Goal: Answer question/provide support

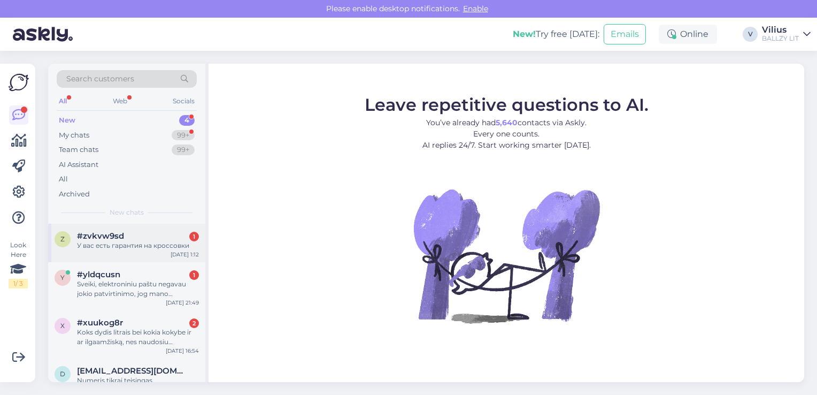
click at [155, 241] on div "У вас есть гарантия на кроссовки" at bounding box center [138, 246] width 122 height 10
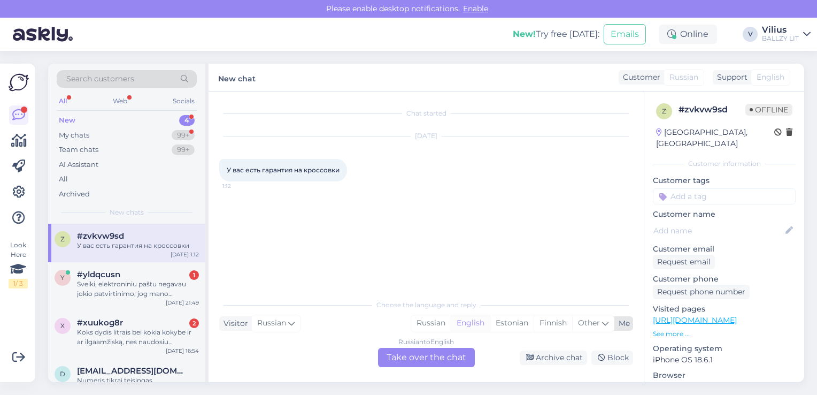
click at [472, 321] on div "English" at bounding box center [470, 323] width 39 height 16
click at [423, 363] on div "Russian to English Take over the chat" at bounding box center [426, 357] width 97 height 19
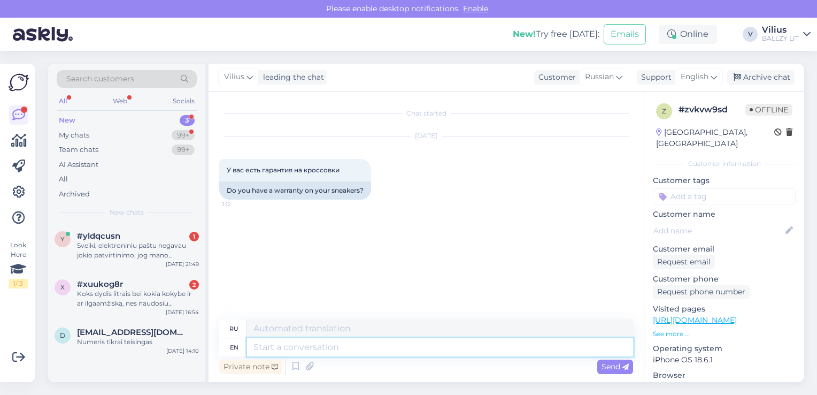
click at [296, 352] on textarea at bounding box center [440, 347] width 386 height 18
type textarea "Hello, p"
type textarea "Привет,"
type textarea "Hello, please"
type textarea "Здравствуйте, пожалуйста."
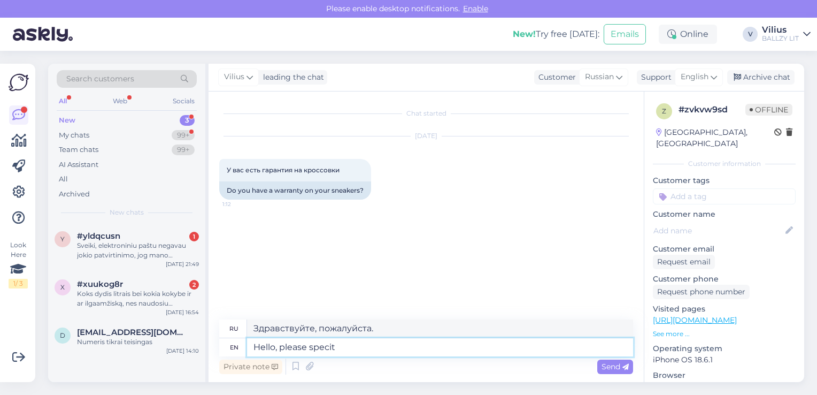
type textarea "Hello, please speci"
type textarea "Здравствуйте, пожалуйста, уточните"
type textarea "Hello, please specify your"
type textarea "Здравствуйте, пожалуйста, укажите ваш"
type textarea "Hello, please specify your question. I"
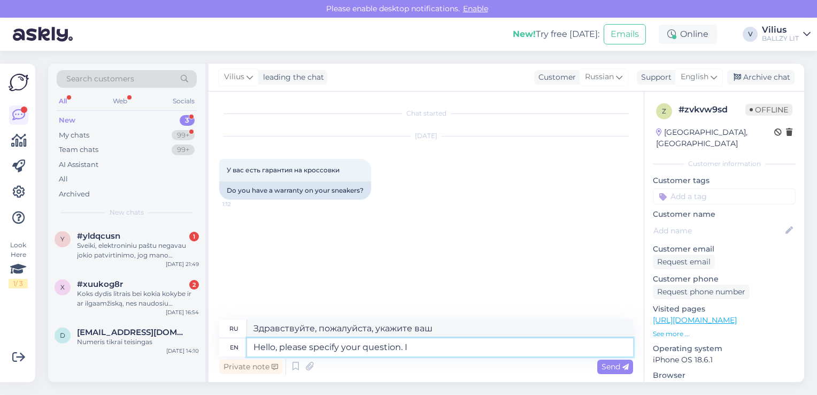
type textarea "Здравствуйте, пожалуйста, уточните Ваш вопрос."
type textarea "Hello, please specify your question. If yo"
type textarea "Здравствуйте, пожалуйста, уточните ваш вопрос. Если"
type textarea "Hello, please specify your question. If you bo"
type textarea "Здравствуйте, пожалуйста, уточните ваш вопрос. Если вы"
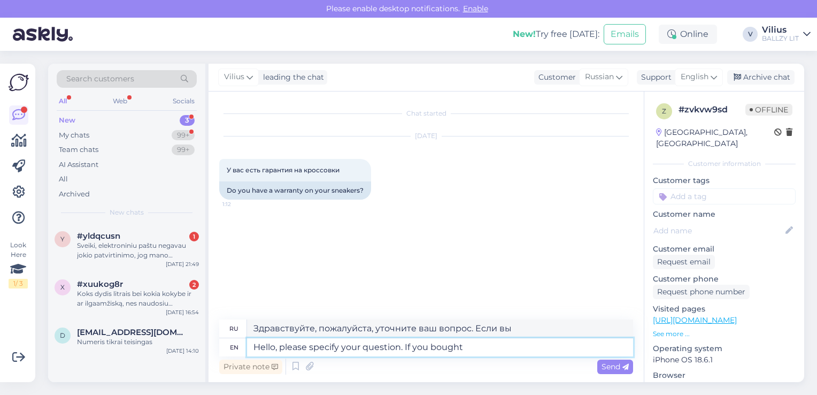
type textarea "Hello, please specify your question. If you bought"
type textarea "Здравствуйте, пожалуйста, уточните ваш вопрос. Если вы купили"
type textarea "Hello, please specify your question. If you bought shoes"
type textarea "Здравствуйте, пожалуйста, уточните ваш вопрос. Если вы купили обувь"
type textarea "Hello, please specify your question. If you bought shoes from"
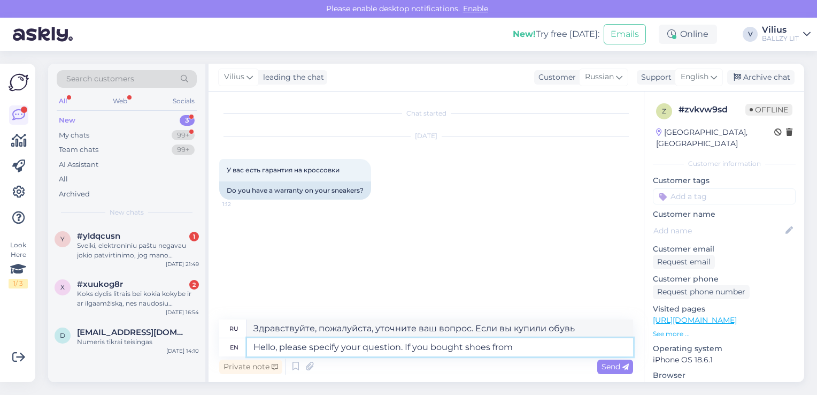
type textarea "Здравствуйте, пожалуйста, уточните ваш вопрос. Если вы купили обувь у"
type textarea "Hello, please specify your question. If you bought shoes from our w"
type textarea "Здравствуйте, пожалуйста, уточните ваш вопрос. Если вы покупали обувь у нас,"
type textarea "Hello, please specify your question. If you bought shoes from our web s"
type textarea "Здравствуйте, пожалуйста, уточните ваш вопрос. Если вы купили обувь на нашем са…"
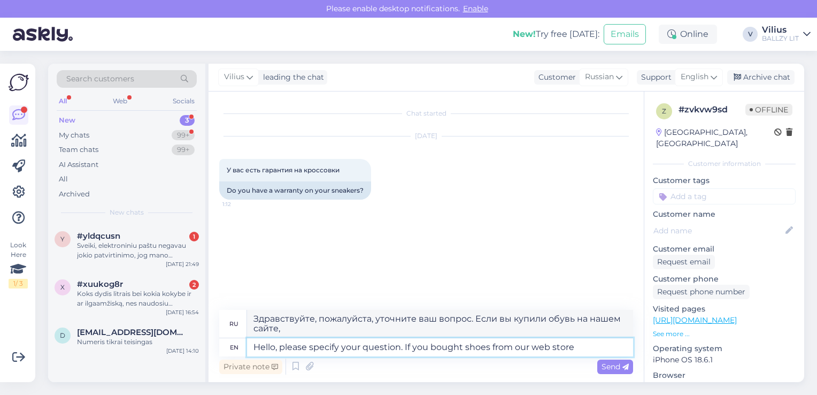
type textarea "Hello, please specify your question. If you bought shoes from our web store a"
type textarea "Здравствуйте, пожалуйста, уточните ваш вопрос. Если вы купили обувь в нашем инт…"
type textarea "Hello, please specify your question. If you bought shoes from our web store and"
type textarea "Здравствуйте, пожалуйста, уточните ваш вопрос. Если вы купили обувь в нашем инт…"
type textarea "Hello, please specify your question. If you bought shoes from our web store and…"
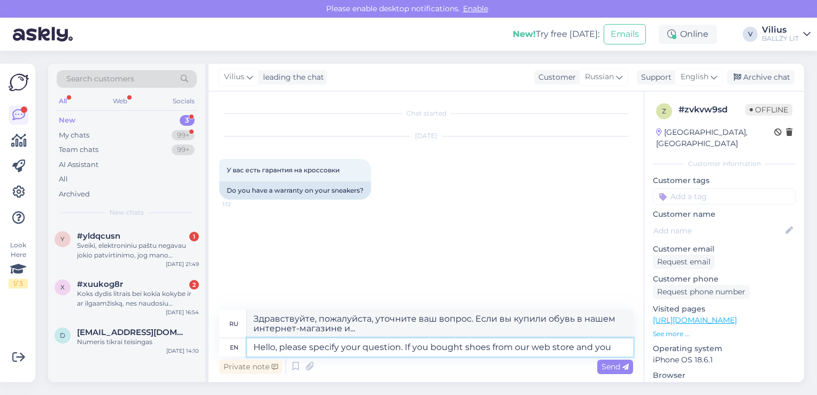
type textarea "Здравствуйте, пожалуйста, уточните ваш вопрос. Если вы купили обувь в нашем инт…"
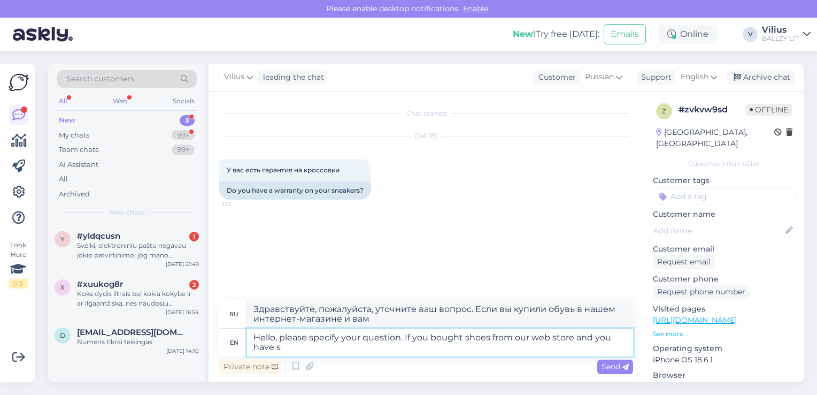
type textarea "Hello, please specify your question. If you bought shoes from our web store and…"
type textarea "Здравствуйте, пожалуйста, уточните ваш вопрос. Если вы купили обувь в нашем инт…"
type textarea "Hello, please specify your question. If you bought shoes from our web store and…"
type textarea "Здравствуйте! Пожалуйста, уточните ваш вопрос. Если вы купили обувь в нашем инт…"
type textarea "Hello, please specify your question. If you bought shoes from our web store and…"
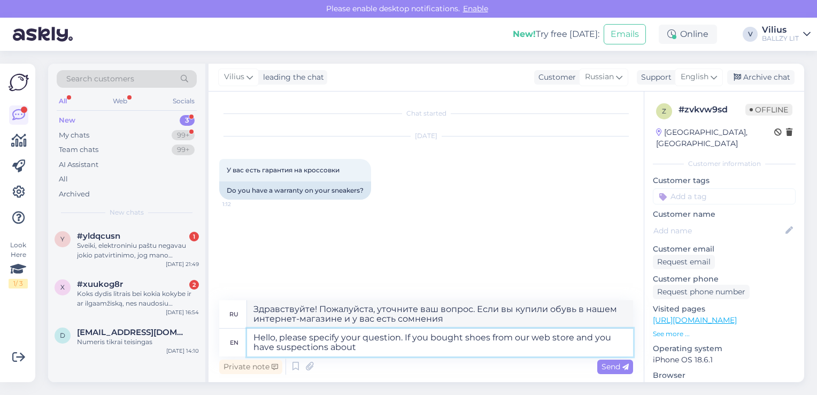
type textarea "Здравствуйте! Пожалуйста, уточните ваш вопрос. Если вы купили обувь в нашем инт…"
type textarea "Hello, please specify your question. If you bought shoes from our web store and…"
type textarea "Здравствуйте! Пожалуйста, уточните Ваш вопрос. Если Вы приобрели обувь в нашем …"
type textarea "Hello, please specify your question. If you bought shoes from our web store and…"
type textarea "Здравствуйте! Пожалуйста, уточните Ваш вопрос. Если Вы приобрели обувь в нашем …"
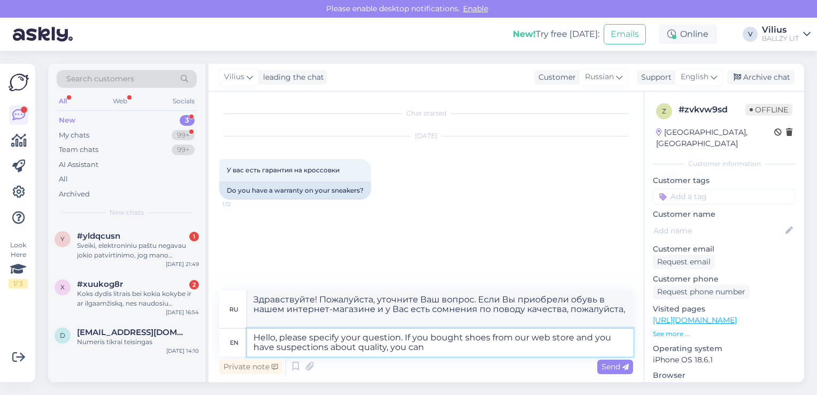
type textarea "Hello, please specify your question. If you bought shoes from our web store and…"
type textarea "Здравствуйте! Пожалуйста, уточните ваш вопрос. Если вы приобрели обувь в нашем …"
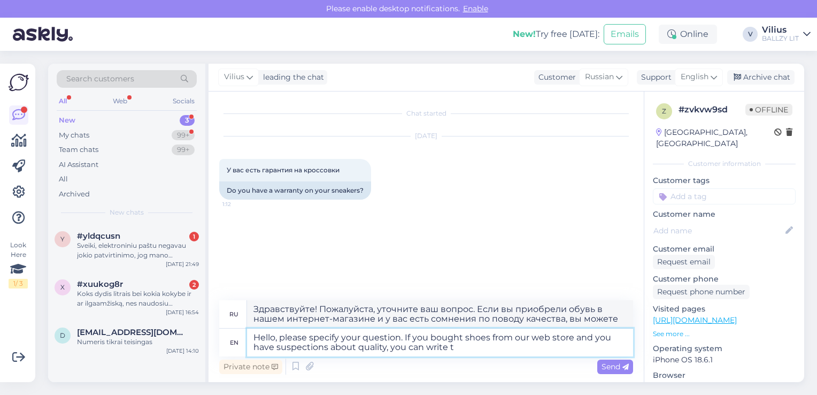
type textarea "Hello, please specify your question. If you bought shoes from our web store and…"
type textarea "Здравствуйте! Пожалуйста, уточните ваш вопрос. Если вы приобрели обувь в нашем …"
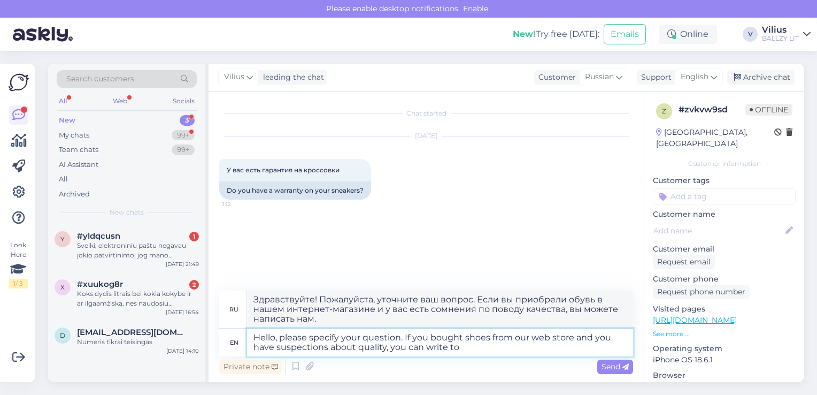
paste textarea "[EMAIL_ADDRESS][DOMAIN_NAME]"
type textarea "Hello, please specify your question. If you bought shoes from our web store and…"
type textarea "Здравствуйте! Пожалуйста, уточните ваш вопрос. Если вы приобрели обувь в нашем …"
type textarea "Hello, please specify your question. If you bought shoes from our web store and…"
type textarea "Здравствуйте! Пожалуйста, уточните ваш вопрос. Если вы приобрели обувь в нашем …"
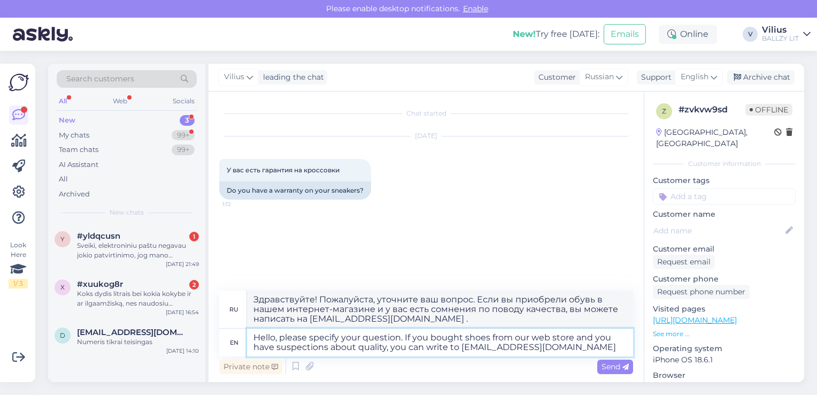
type textarea "Hello, please specify your question. If you bought shoes from our web store and…"
type textarea "Здравствуйте! Пожалуйста, уточните ваш вопрос. Если вы приобрели обувь в нашем …"
type textarea "Hello, please specify your question. If you bought shoes from our web store and…"
type textarea "Здравствуйте! Пожалуйста, уточните ваш вопрос. Если вы приобрели обувь в нашем …"
type textarea "Hello, please specify your question. If you bought shoes from our web store and…"
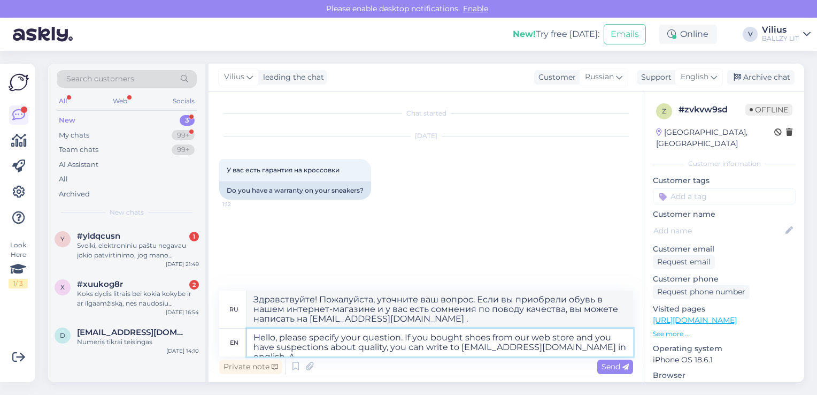
type textarea "Здравствуйте! Пожалуйста, уточните ваш вопрос. Если вы приобрели обувь в нашем …"
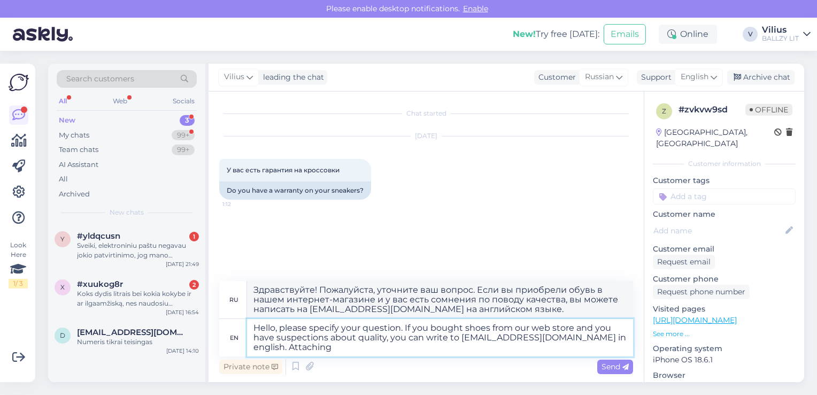
type textarea "Hello, please specify your question. If you bought shoes from our web store and…"
type textarea "Здравствуйте! Пожалуйста, уточните ваш вопрос. Если вы приобрели обувь в нашем …"
type textarea "Hello, please specify your question. If you bought shoes from our web store and…"
type textarea "Здравствуйте! Пожалуйста, уточните ваш вопрос. Если вы приобрели обувь в нашем …"
type textarea "Hello, please specify your question. If you bought shoes from our web store and…"
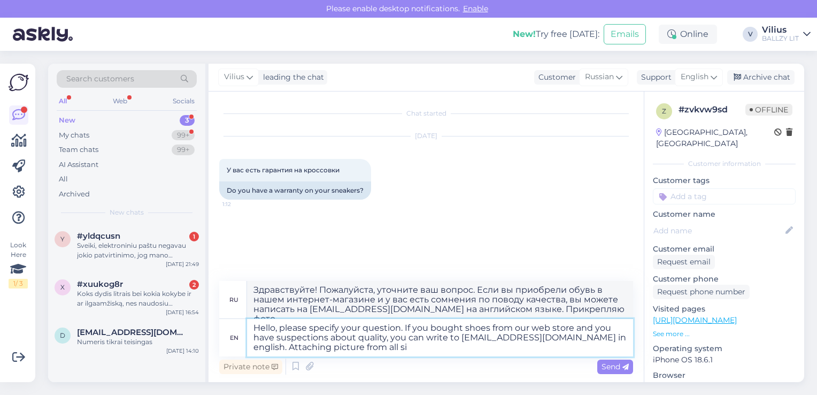
type textarea "Здравствуйте! Пожалуйста, уточните ваш вопрос. Если вы приобрели обувь в нашем …"
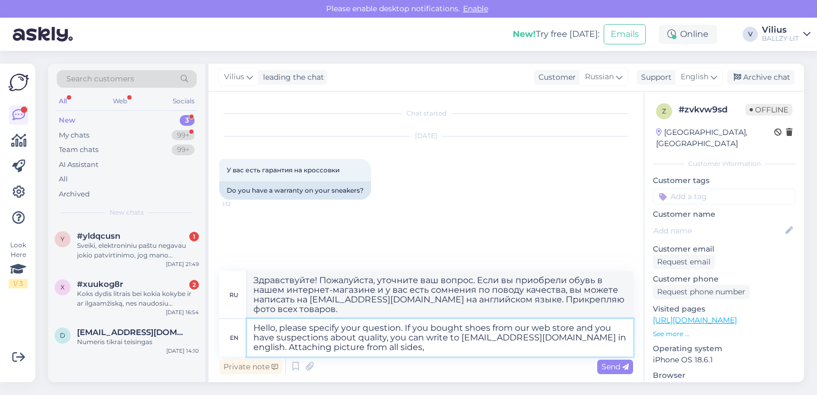
type textarea "Hello, please specify your question. If you bought shoes from our web store and…"
type textarea "Здравствуйте! Пожалуйста, уточните ваш вопрос. Если вы приобрели обувь в нашем …"
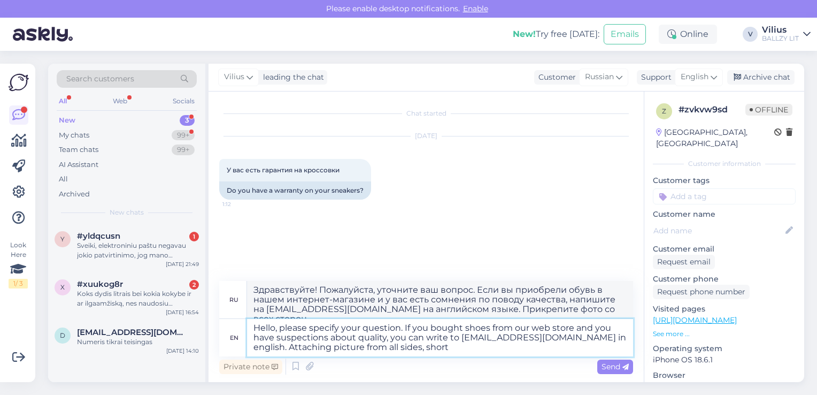
type textarea "Hello, please specify your question. If you bought shoes from our web store and…"
type textarea "Здравствуйте! Пожалуйста, уточните ваш вопрос. Если вы приобрели обувь в нашем …"
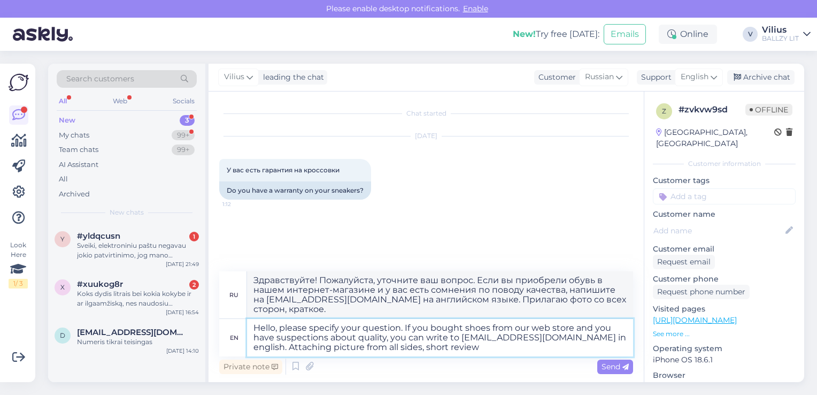
type textarea "Hello, please specify your question. If you bought shoes from our web store and…"
type textarea "Здравствуйте! Пожалуйста, уточните ваш вопрос. Если вы приобрели обувь в нашем …"
type textarea "Hello, please specify your question. If you bought shoes from our web store and…"
type textarea "Здравствуйте! Пожалуйста, уточните ваш вопрос. Если вы приобрели обувь в нашем …"
type textarea "Hello, please specify your question. If you bought shoes from our web store and…"
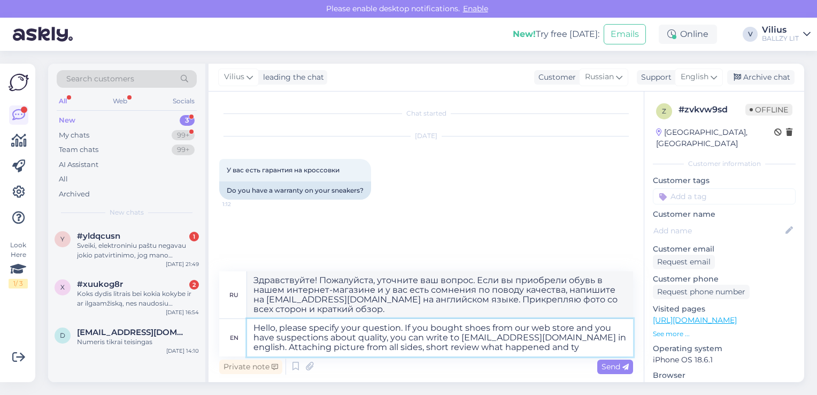
type textarea "Здравствуйте! Пожалуйста, уточните свой вопрос. Если вы приобрели обувь в нашем…"
type textarea "Hello, please specify your question. If you bought shoes from our web store and…"
type textarea "Здравствуйте! Пожалуйста, уточните свой вопрос. Если вы приобрели обувь в нашем…"
type textarea "Hello, please specify your question. If you bought shoes from our web store and…"
type textarea "Здравствуйте! Пожалуйста, уточните свой вопрос. Если вы приобрели обувь в нашем…"
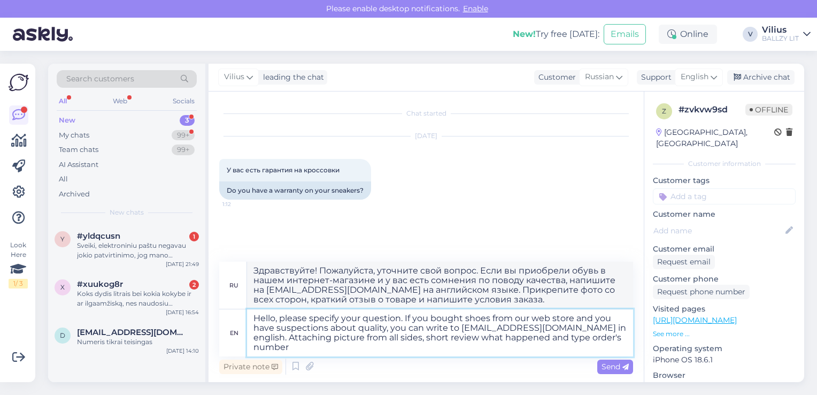
type textarea "Hello, please specify your question. If you bought shoes from our web store and…"
type textarea "Здравствуйте! Пожалуйста, уточните свой вопрос. Если вы приобрели обувь в нашем…"
type textarea "Hello, please specify your question. If you bought shoes from our web store and…"
click at [613, 369] on span "Send" at bounding box center [615, 367] width 27 height 10
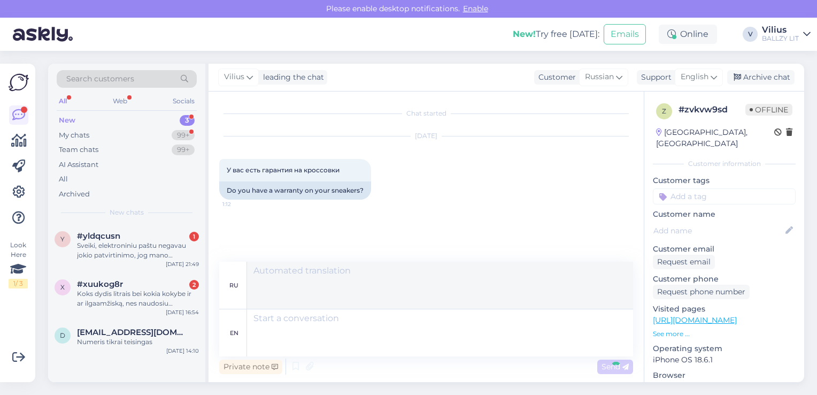
scroll to position [52, 0]
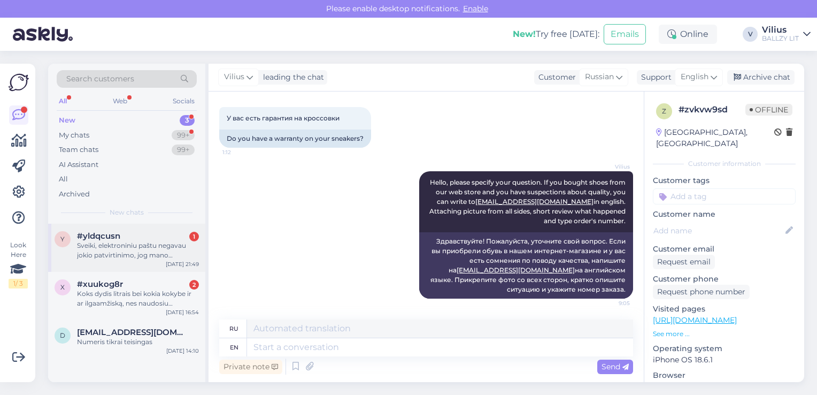
click at [143, 250] on div "Sveiki, elektroniniu paštu negavau jokio patvirtinimo, jog mano užsakymas (#700…" at bounding box center [138, 250] width 122 height 19
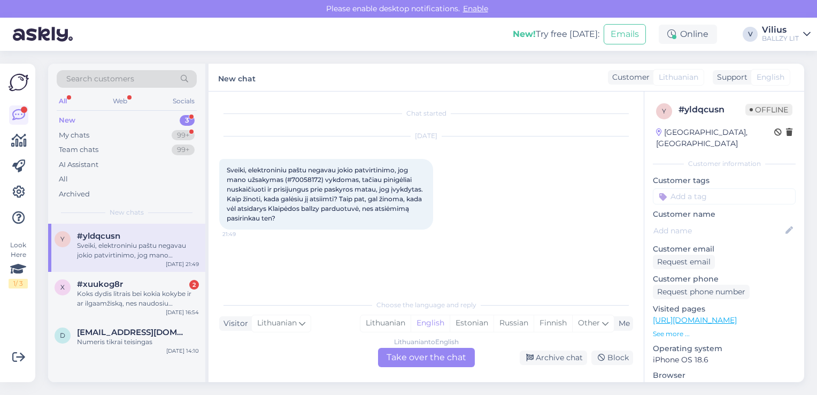
scroll to position [0, 0]
drag, startPoint x: 292, startPoint y: 176, endPoint x: 322, endPoint y: 182, distance: 31.2
click at [322, 182] on span "Sveiki, elektroniniu paštu negavau jokio patvirtinimo, jog mano užsakymas (#700…" at bounding box center [326, 194] width 198 height 56
copy span "70058172"
click at [377, 325] on div "Lithuanian" at bounding box center [386, 323] width 50 height 16
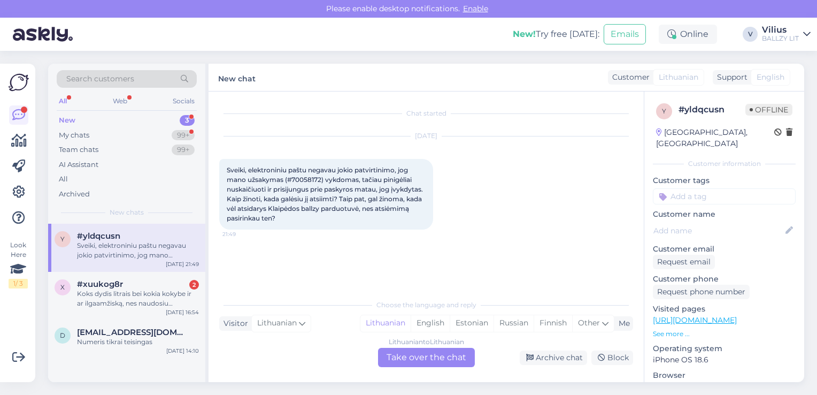
click at [409, 349] on div "Lithuanian to Lithuanian Take over the chat" at bounding box center [426, 357] width 97 height 19
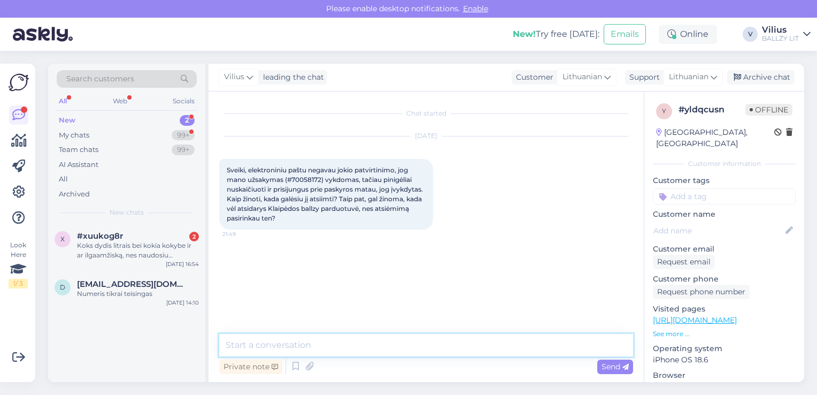
click at [355, 350] on textarea at bounding box center [426, 345] width 414 height 22
type textarea "[PERSON_NAME], patvirtinimo negavote, nes klaidingai nurodėte el.paštą:"
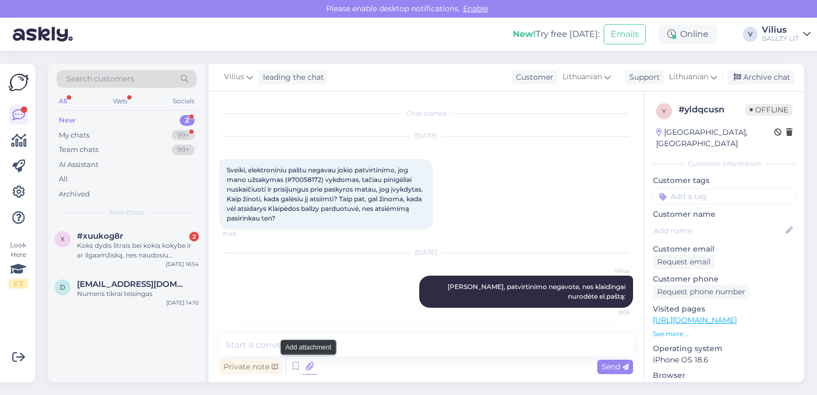
click at [315, 365] on icon at bounding box center [309, 366] width 15 height 16
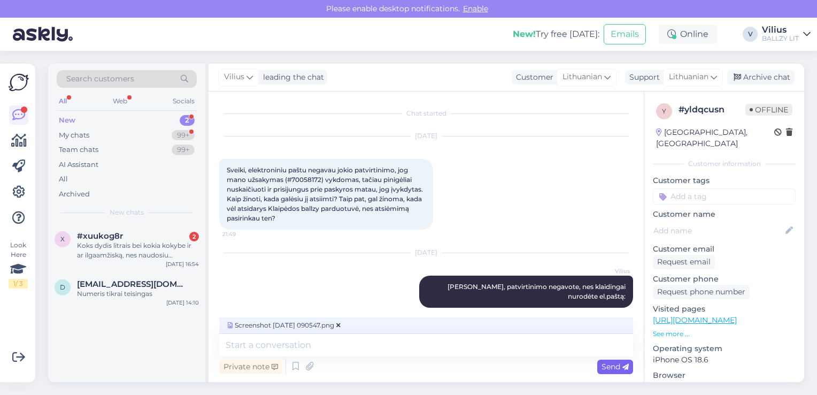
click at [614, 368] on span "Send" at bounding box center [615, 367] width 27 height 10
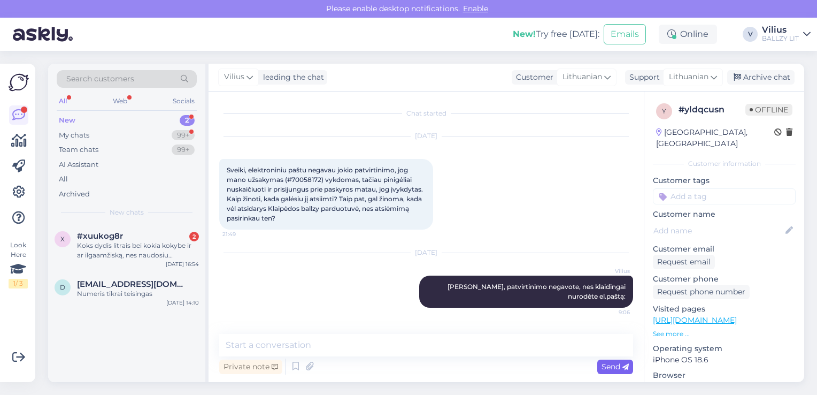
scroll to position [62, 0]
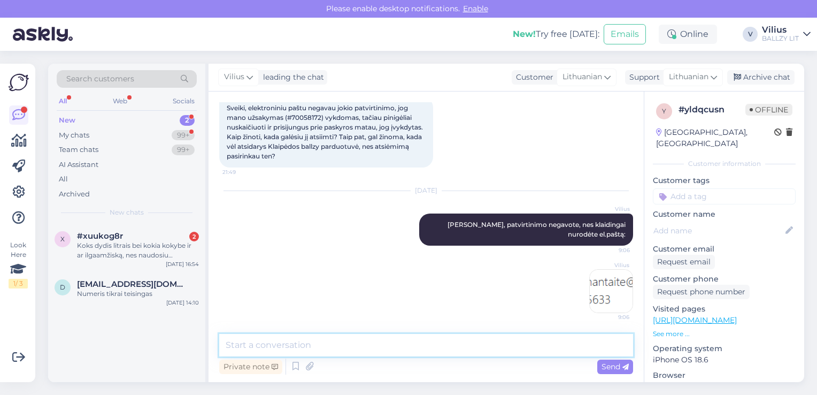
click at [488, 347] on textarea at bounding box center [426, 345] width 414 height 22
paste textarea "[URL][DOMAIN_NAME]"
type textarea "Siuntą sekti galite čia: [URL][DOMAIN_NAME]"
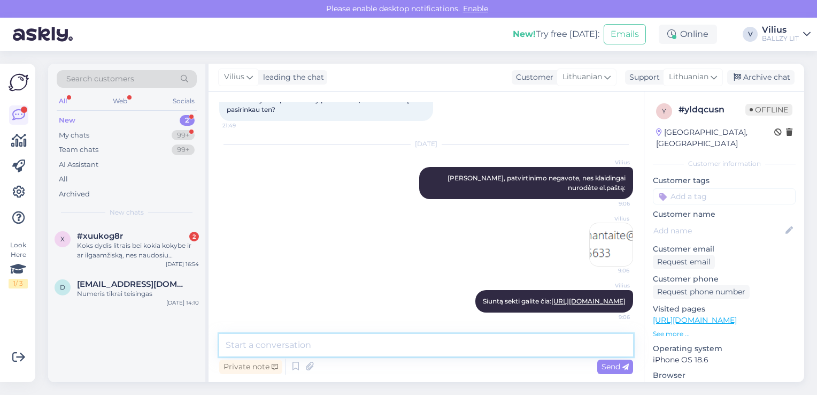
type textarea "K"
type textarea "O Klaipėdos parduotuvė bus atidaryta artimiausiomis dienomis."
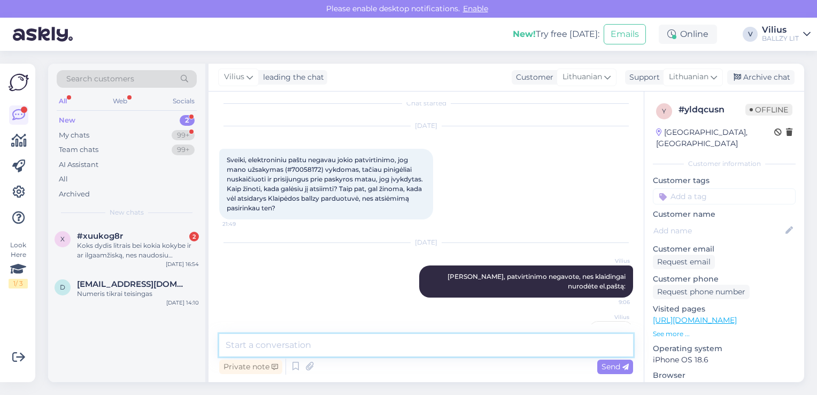
scroll to position [183, 0]
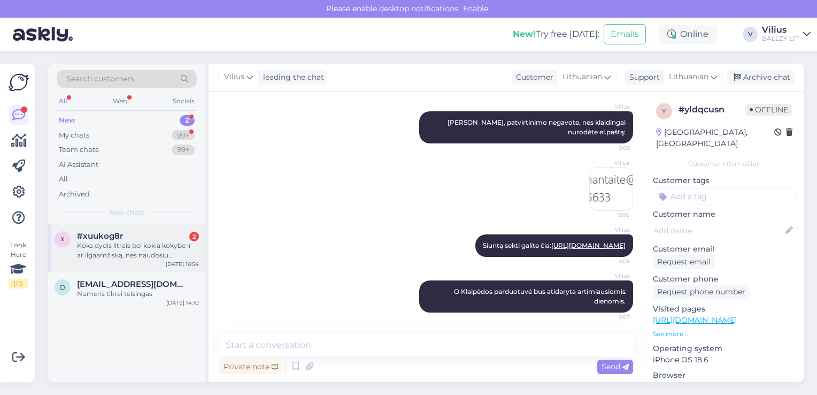
click at [145, 249] on div "Koks dydis litrais bei kokia kokybe ir ar ilgaamžiską, nes naudosiu mokyklai ju…" at bounding box center [138, 250] width 122 height 19
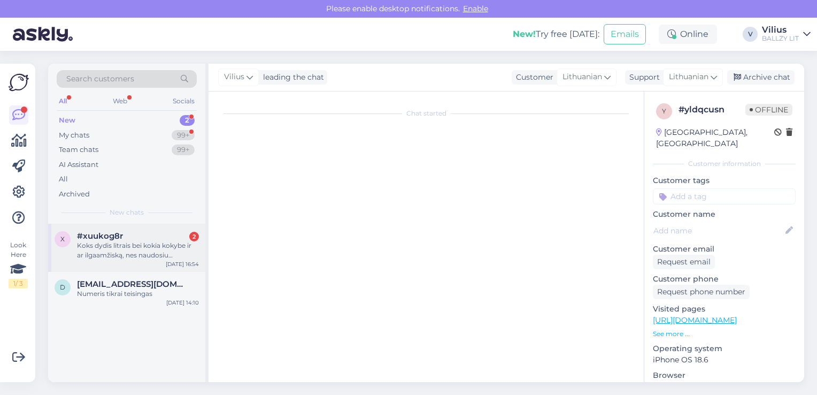
scroll to position [0, 0]
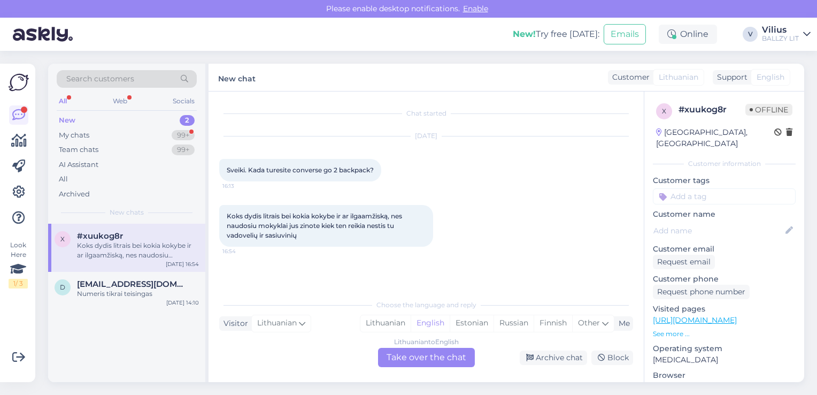
click at [737, 315] on link "[URL][DOMAIN_NAME]" at bounding box center [695, 320] width 84 height 10
drag, startPoint x: 295, startPoint y: 168, endPoint x: 370, endPoint y: 168, distance: 74.9
click at [370, 168] on span "Sveiki. Kada turesite converse go 2 backpack?" at bounding box center [300, 170] width 147 height 8
copy span "converse go 2 backpack"
